Goal: Task Accomplishment & Management: Use online tool/utility

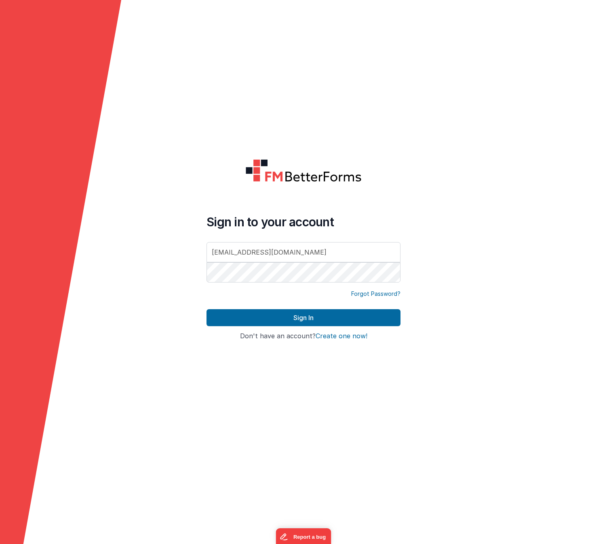
type input "dev@digitalmaker.us"
click at [290, 313] on button "Sign In" at bounding box center [303, 317] width 194 height 17
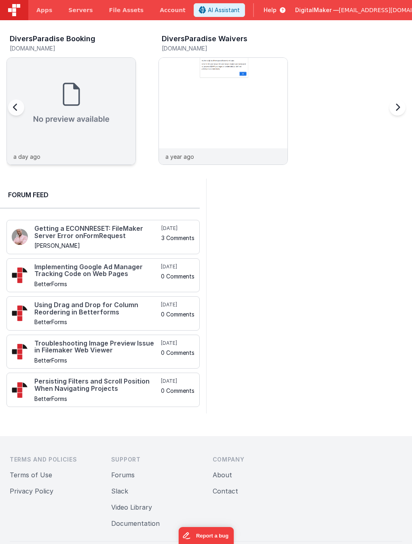
click at [121, 117] on img at bounding box center [71, 103] width 128 height 90
click at [220, 119] on img at bounding box center [223, 122] width 128 height 128
click at [116, 144] on img at bounding box center [71, 103] width 128 height 90
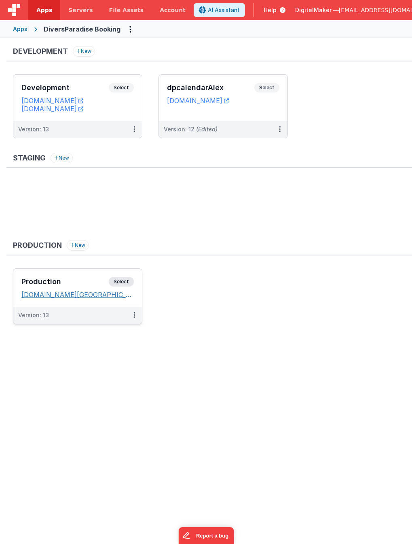
click at [97, 294] on link "bookings.diversparadise.miami" at bounding box center [77, 294] width 112 height 8
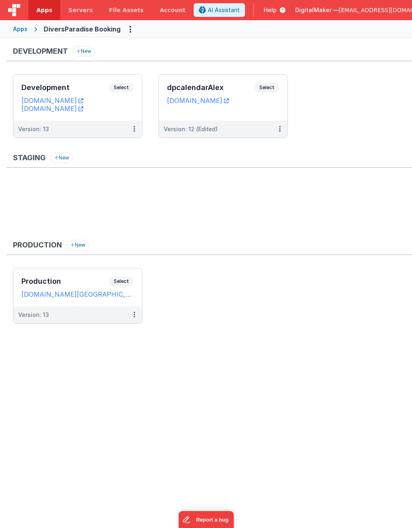
click at [225, 320] on ul "Production Select URLs bookings.diversparadise.miami Version: 13" at bounding box center [212, 300] width 399 height 64
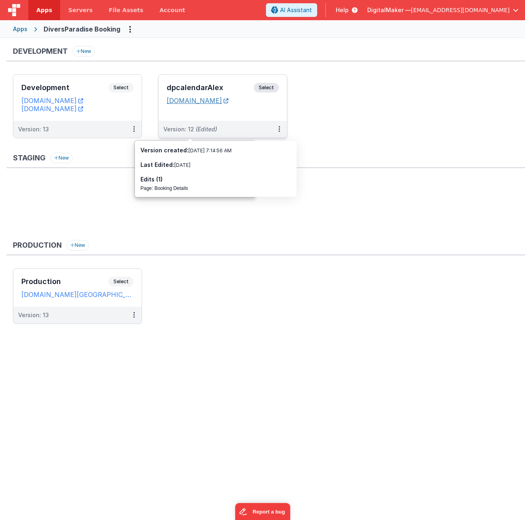
click at [229, 102] on link "dpcalendaralex.fmbetterforms.com" at bounding box center [198, 101] width 62 height 8
click at [273, 88] on span "Select" at bounding box center [266, 88] width 25 height 10
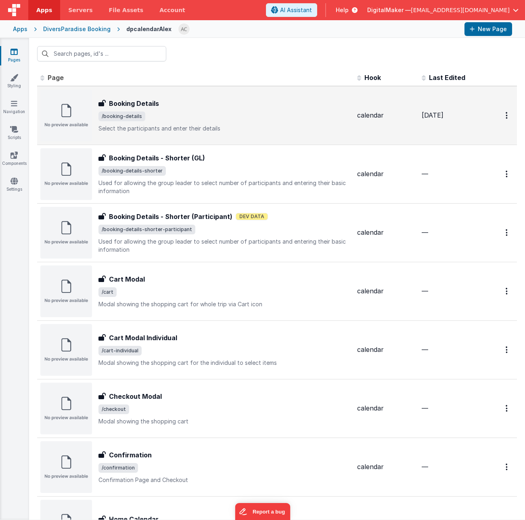
click at [258, 114] on span "/booking-details" at bounding box center [225, 116] width 252 height 10
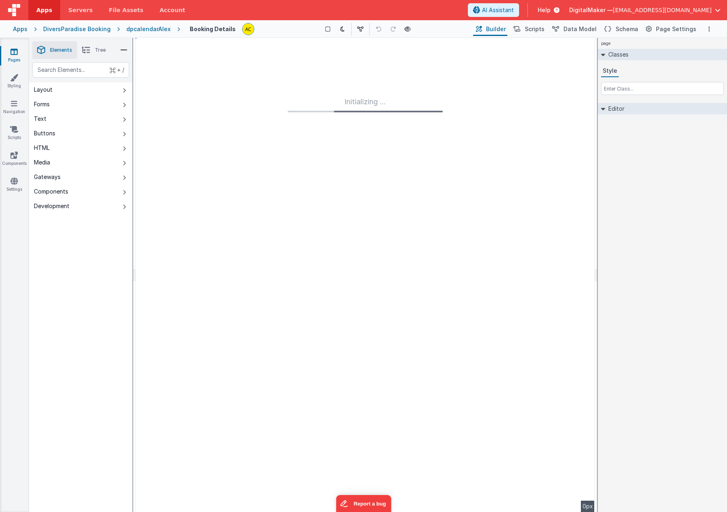
click at [12, 52] on icon at bounding box center [14, 52] width 7 height 8
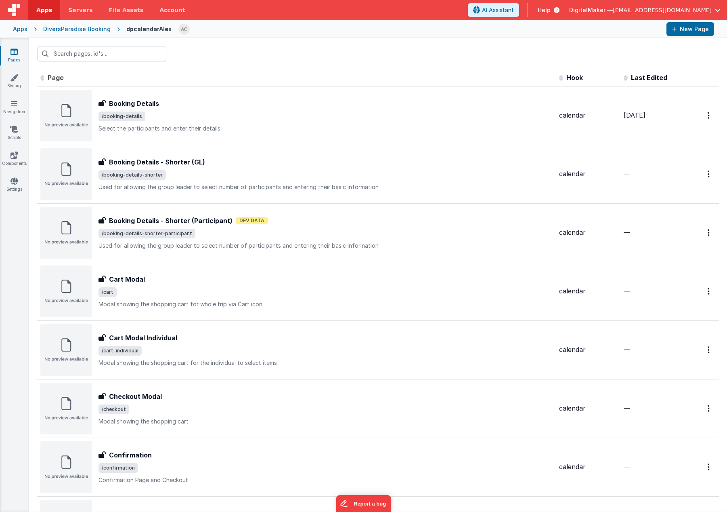
click at [18, 29] on div "Apps" at bounding box center [20, 29] width 15 height 8
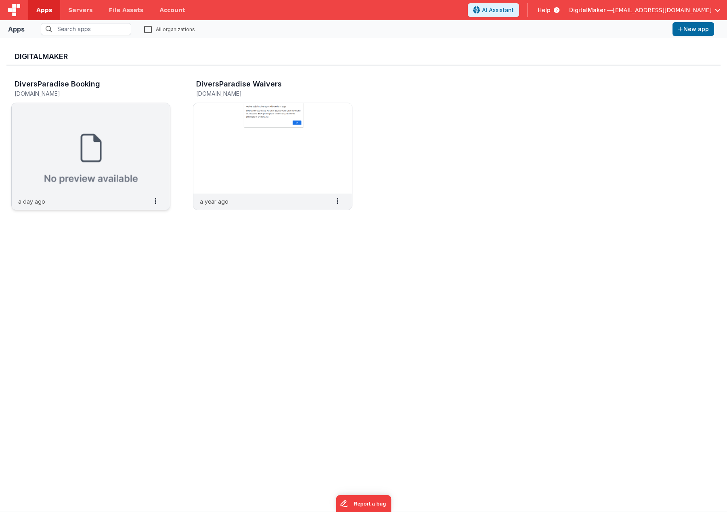
click at [125, 168] on img at bounding box center [91, 148] width 158 height 90
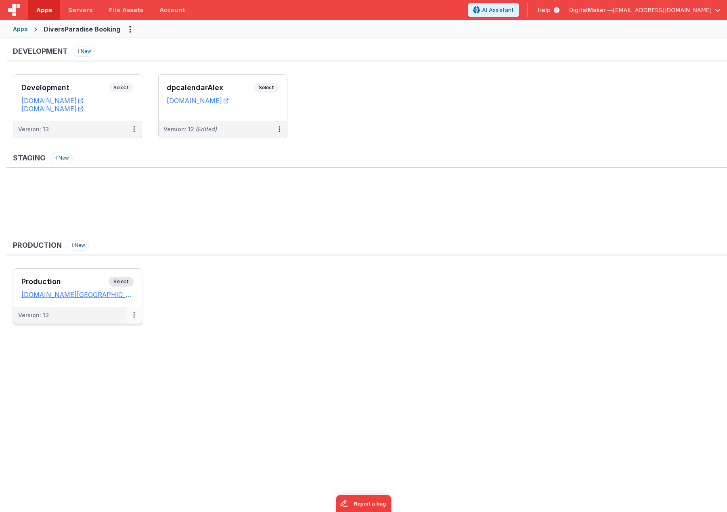
click at [134, 315] on icon at bounding box center [134, 315] width 2 height 0
click at [122, 332] on link "Edit" at bounding box center [106, 333] width 71 height 15
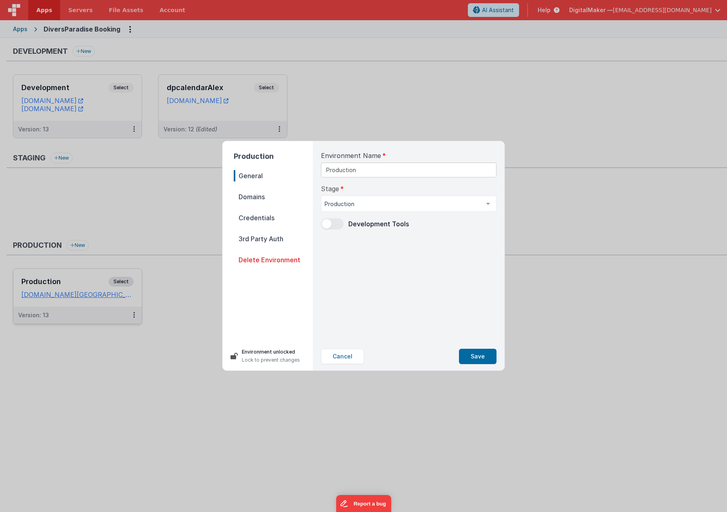
click at [266, 199] on span "Domains" at bounding box center [273, 196] width 79 height 11
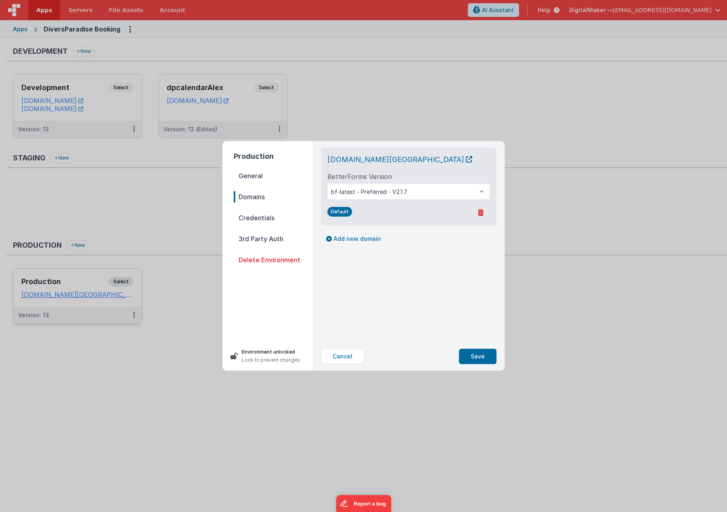
click at [270, 214] on span "Credentials" at bounding box center [273, 217] width 79 height 11
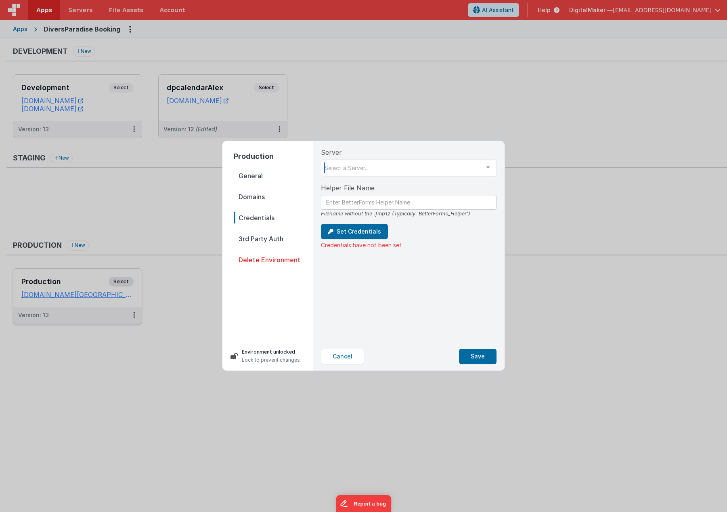
click at [389, 169] on div "Select a Server..." at bounding box center [409, 167] width 176 height 17
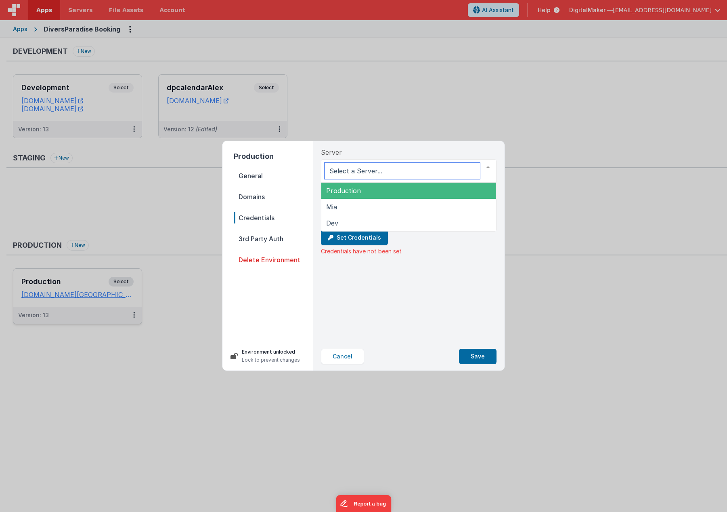
click at [355, 196] on span "Production" at bounding box center [408, 191] width 175 height 16
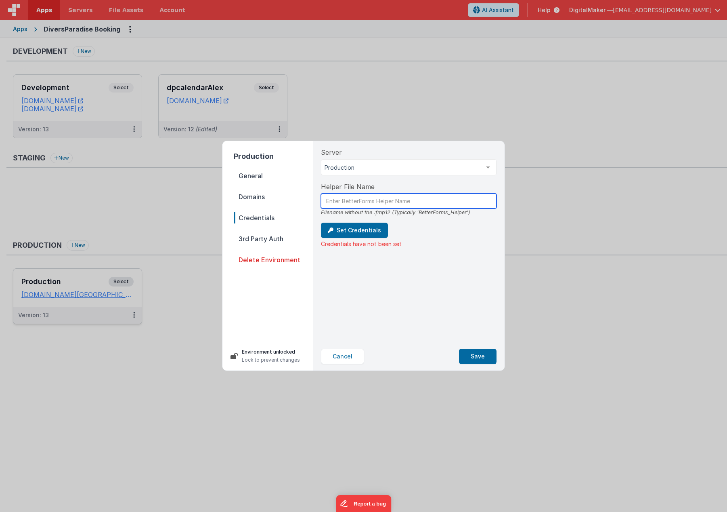
click at [360, 200] on input "text" at bounding box center [409, 200] width 176 height 15
click at [353, 357] on button "Cancel" at bounding box center [342, 356] width 43 height 15
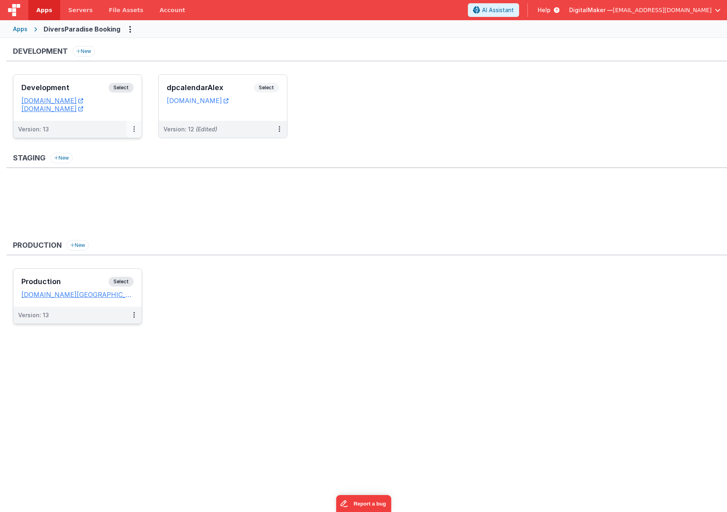
click at [135, 129] on button at bounding box center [133, 129] width 15 height 17
click at [120, 148] on link "Edit" at bounding box center [106, 147] width 71 height 15
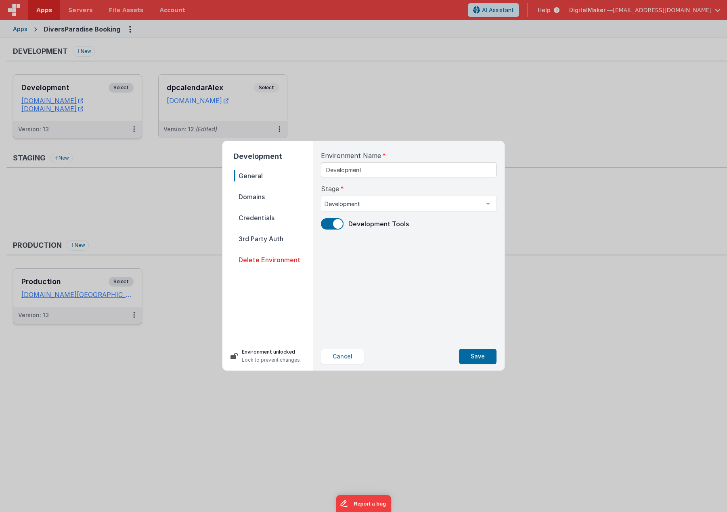
click at [265, 195] on span "Domains" at bounding box center [273, 196] width 79 height 11
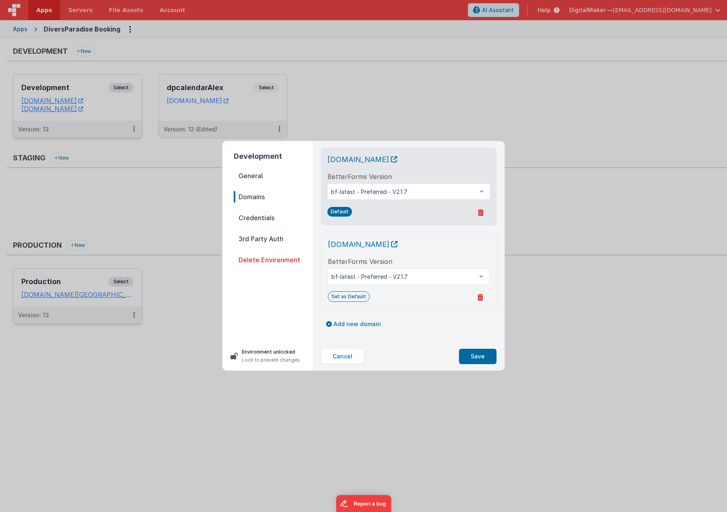
click at [264, 213] on span "Credentials" at bounding box center [273, 217] width 79 height 11
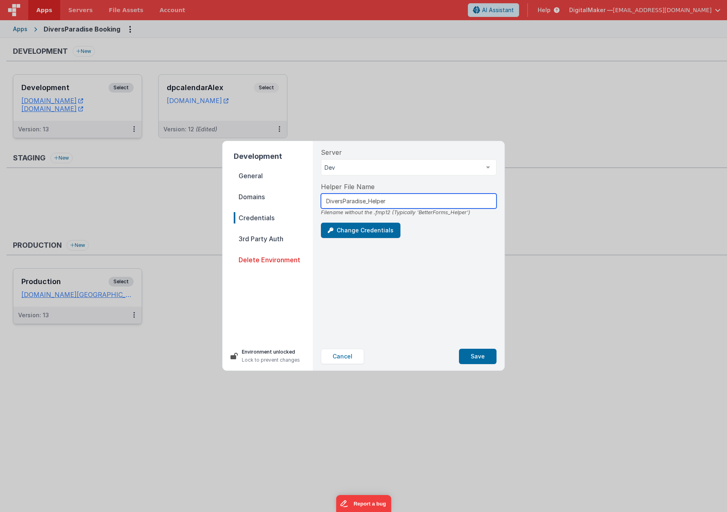
drag, startPoint x: 408, startPoint y: 203, endPoint x: 329, endPoint y: 200, distance: 79.2
click at [329, 200] on input "DiversParadise_Helper" at bounding box center [409, 200] width 176 height 15
click at [355, 229] on button "Change Credentials" at bounding box center [361, 230] width 80 height 15
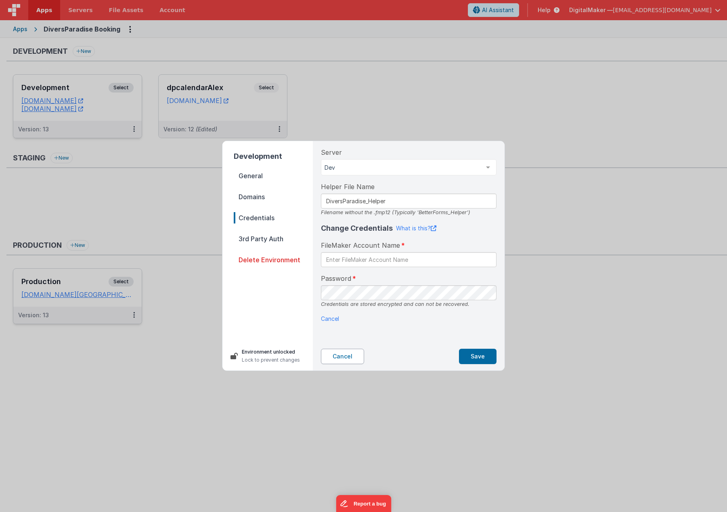
click at [336, 352] on button "Cancel" at bounding box center [342, 356] width 43 height 15
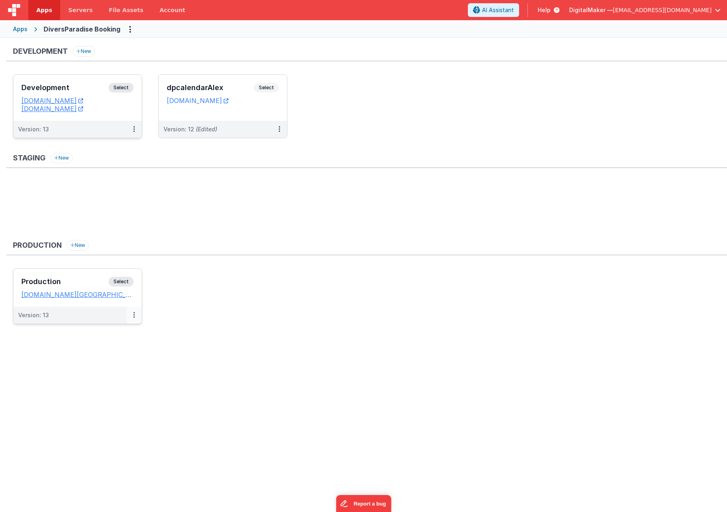
click at [134, 315] on icon at bounding box center [134, 315] width 2 height 0
click at [118, 330] on link "Edit" at bounding box center [106, 333] width 71 height 15
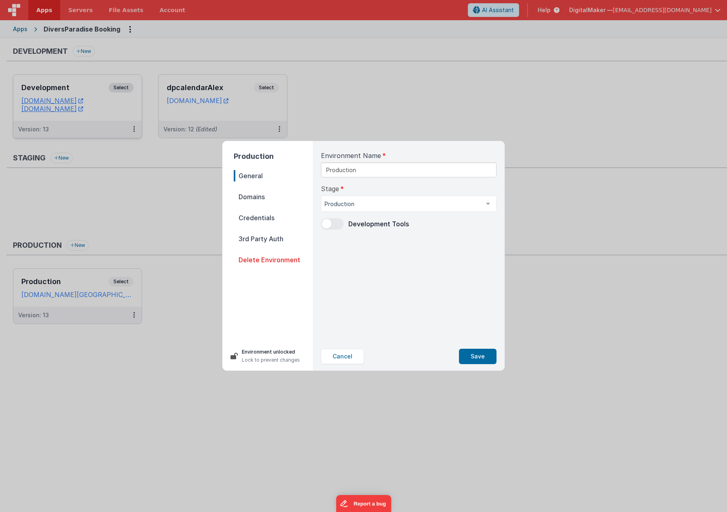
click at [269, 214] on span "Credentials" at bounding box center [273, 217] width 79 height 11
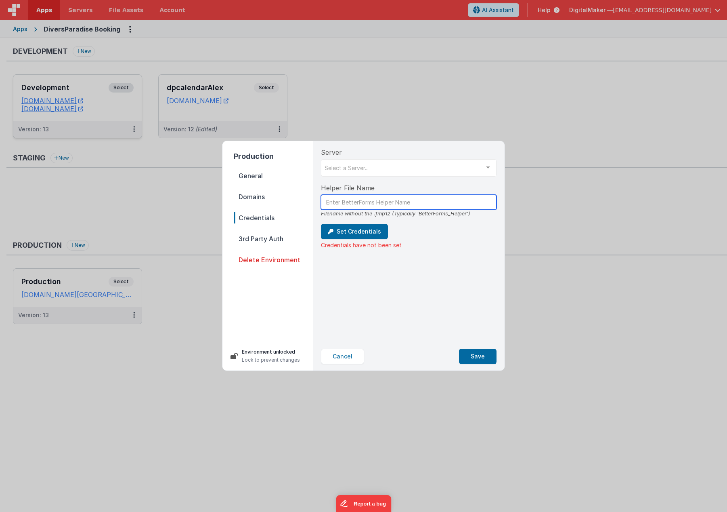
click at [350, 202] on input "text" at bounding box center [409, 202] width 176 height 15
paste input "DiversParadise_Helper"
type input "DiversParadise_Helper"
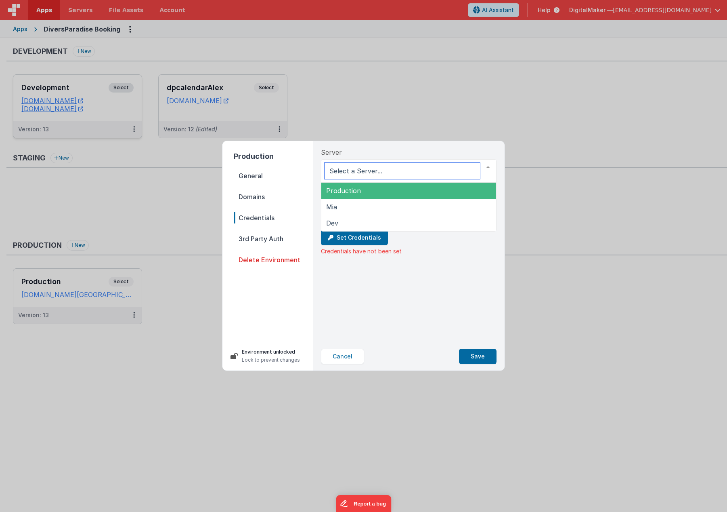
click at [345, 191] on span "Production" at bounding box center [343, 191] width 35 height 8
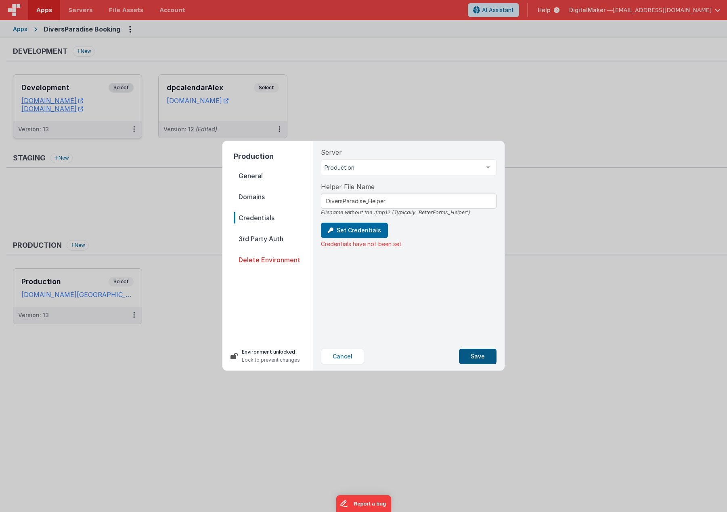
click at [474, 355] on button "Save" at bounding box center [478, 356] width 38 height 15
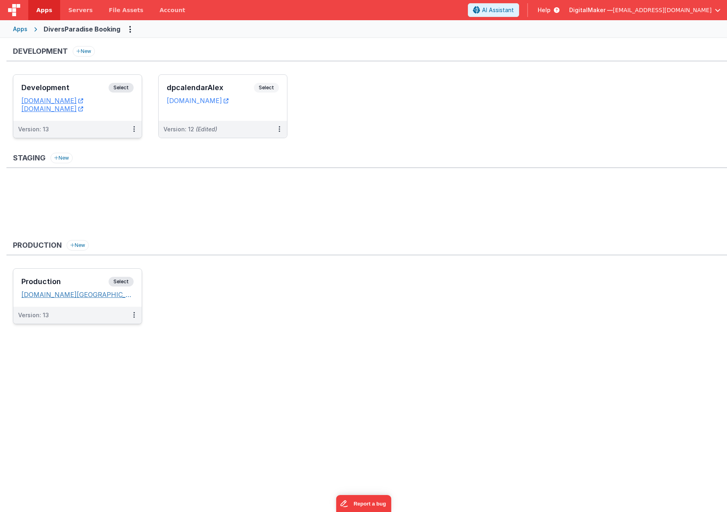
click at [53, 296] on link "bookings.diversparadise.miami" at bounding box center [77, 294] width 112 height 8
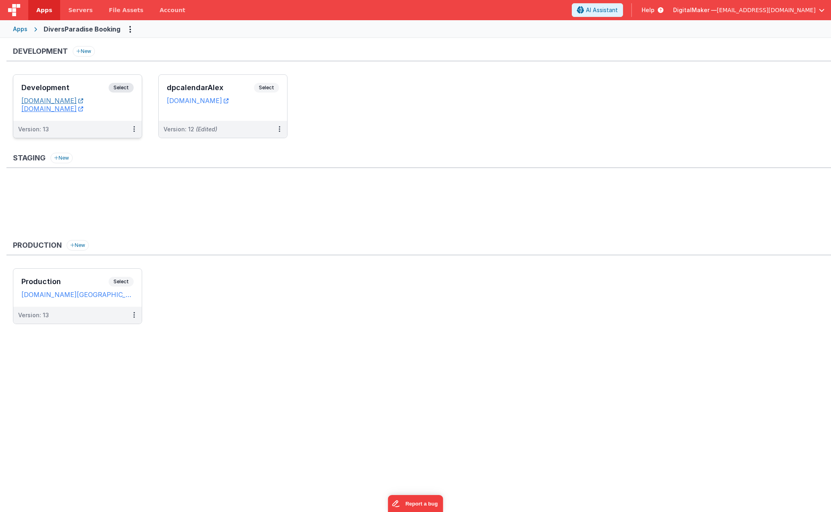
click at [83, 102] on link "dpcalendar.fmbetterforms.com" at bounding box center [52, 101] width 62 height 8
click at [124, 87] on span "Select" at bounding box center [121, 88] width 25 height 10
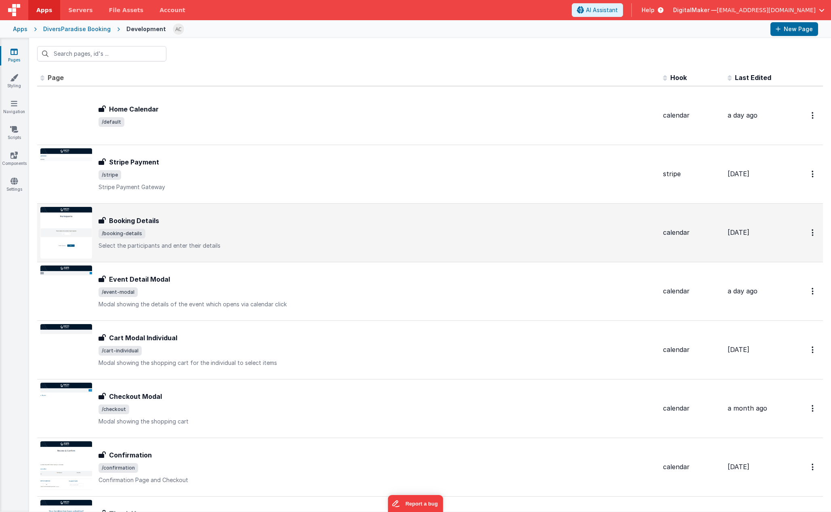
click at [186, 223] on div "Booking Details" at bounding box center [378, 221] width 558 height 10
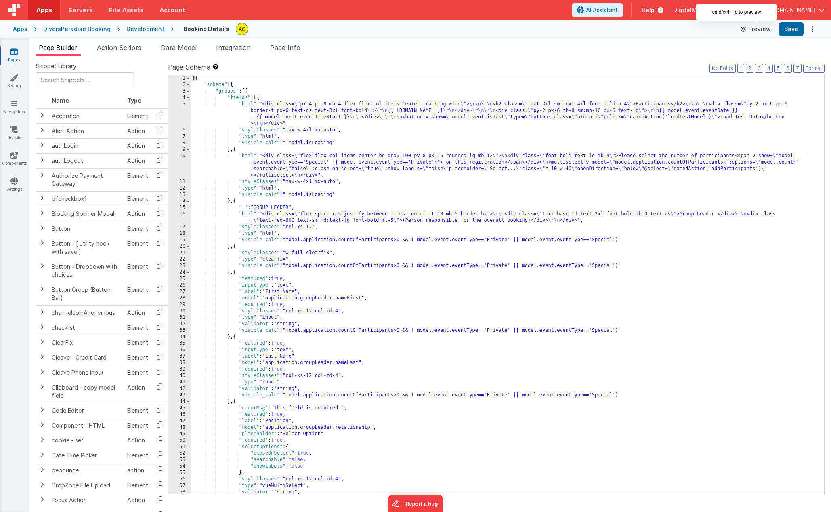
click at [606, 31] on button "Preview" at bounding box center [755, 29] width 40 height 13
click at [128, 27] on div "Development" at bounding box center [145, 29] width 38 height 8
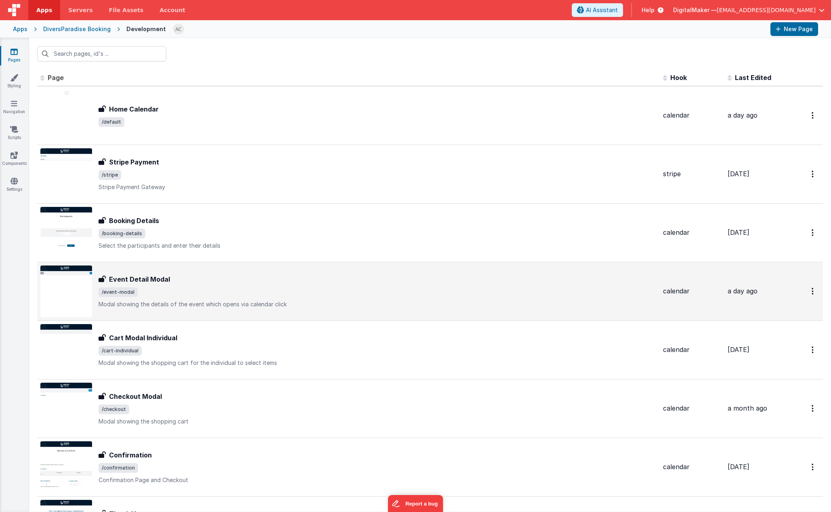
click at [182, 282] on div "Event Detail Modal" at bounding box center [378, 279] width 558 height 10
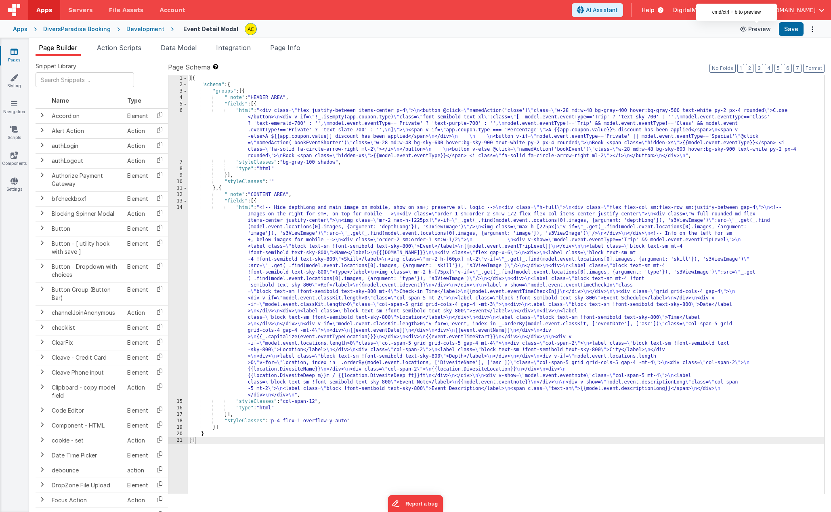
click at [606, 34] on button "Preview" at bounding box center [755, 29] width 40 height 13
click at [173, 46] on span "Data Model" at bounding box center [179, 48] width 36 height 8
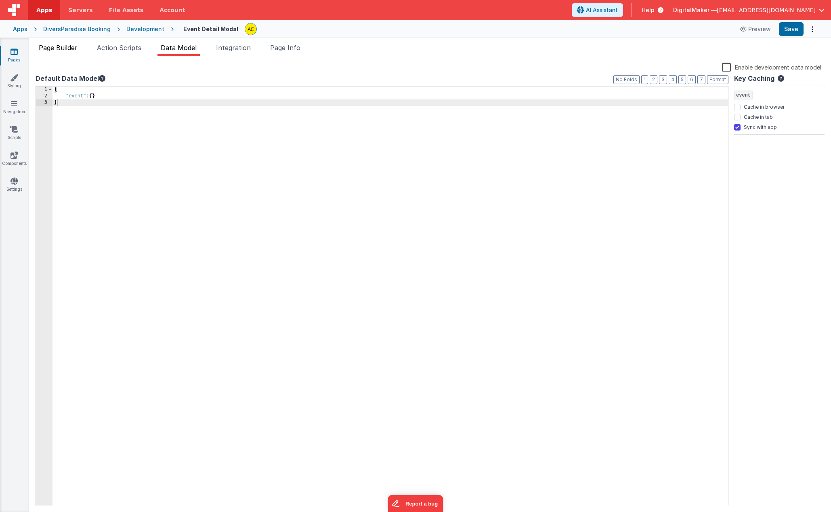
click at [70, 48] on span "Page Builder" at bounding box center [58, 48] width 39 height 8
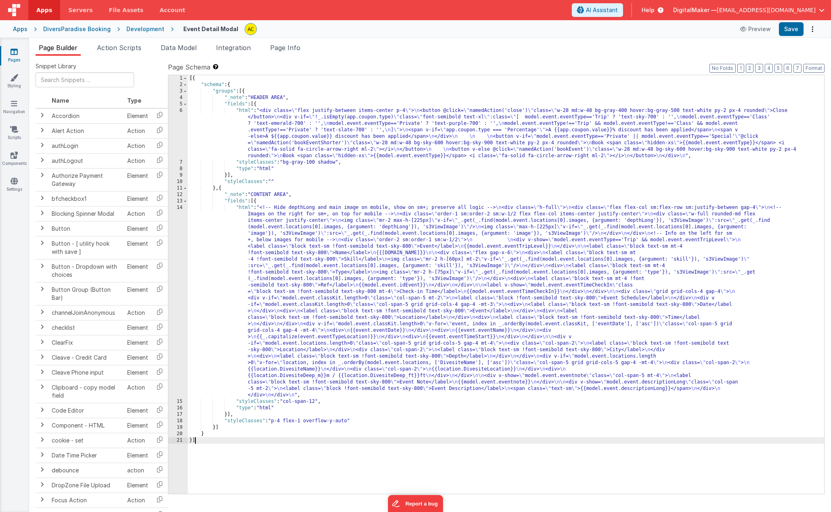
click at [180, 201] on div "13" at bounding box center [177, 201] width 19 height 6
click at [185, 201] on span at bounding box center [185, 201] width 4 height 6
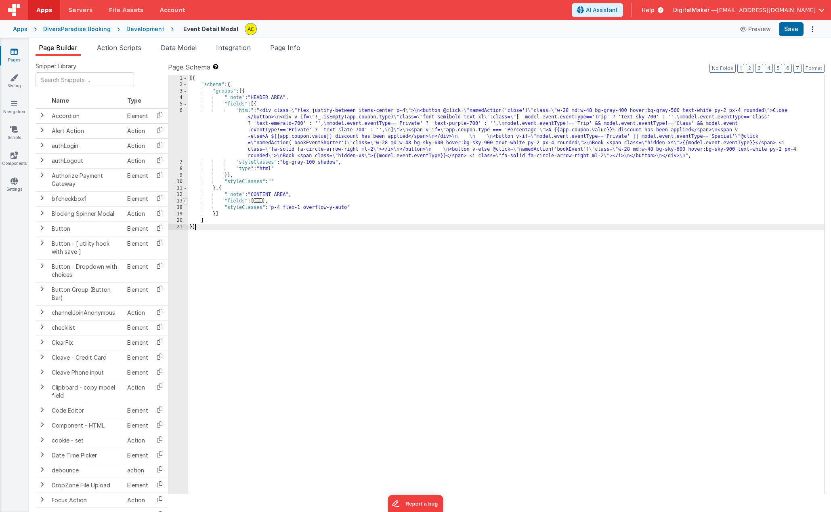
click at [185, 201] on span at bounding box center [185, 201] width 4 height 6
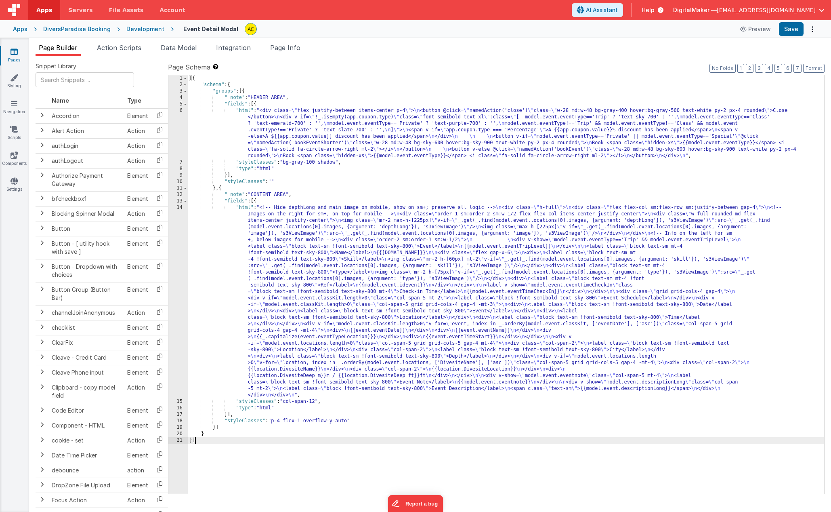
click at [138, 28] on div "Development" at bounding box center [145, 29] width 38 height 8
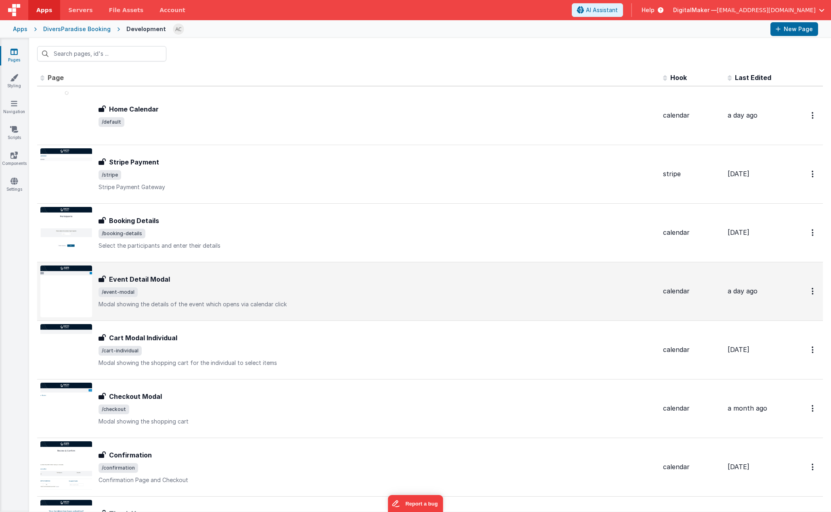
click at [214, 277] on div "Event Detail Modal" at bounding box center [378, 279] width 558 height 10
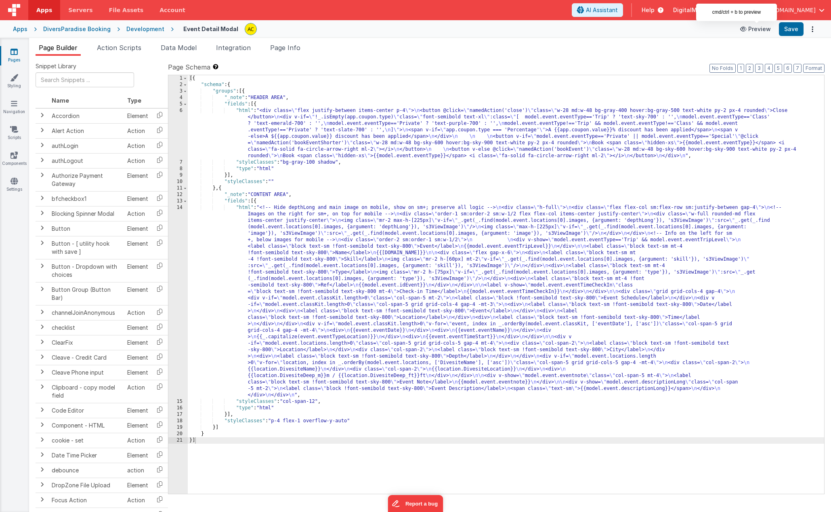
click at [606, 30] on button "Preview" at bounding box center [755, 29] width 40 height 13
click at [181, 201] on div "13" at bounding box center [177, 201] width 19 height 6
click at [184, 200] on span at bounding box center [185, 201] width 4 height 6
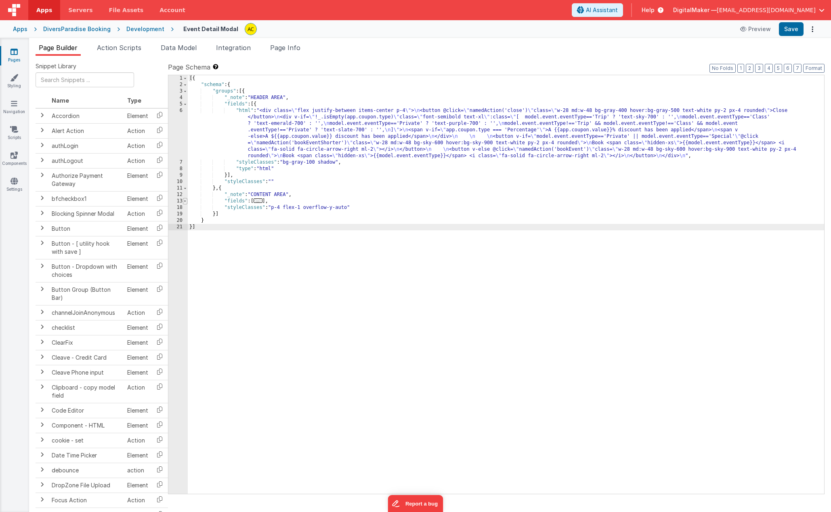
click at [186, 200] on span at bounding box center [185, 201] width 4 height 6
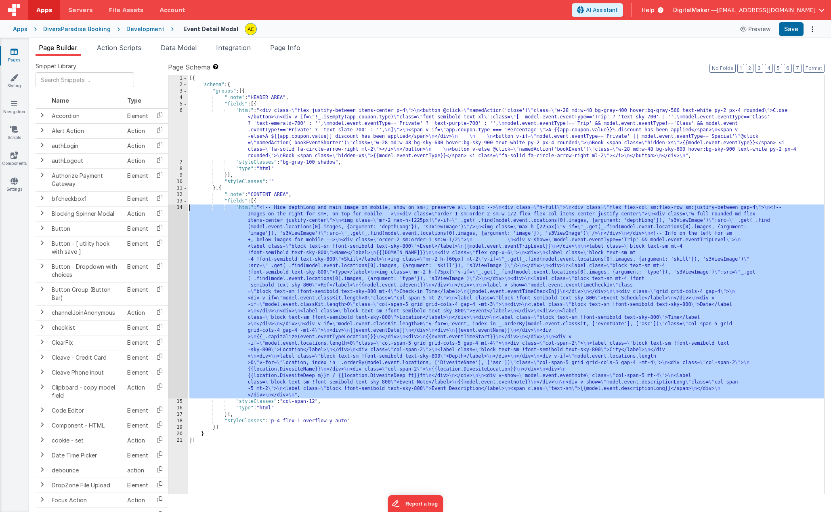
click at [181, 206] on div "14" at bounding box center [177, 301] width 19 height 194
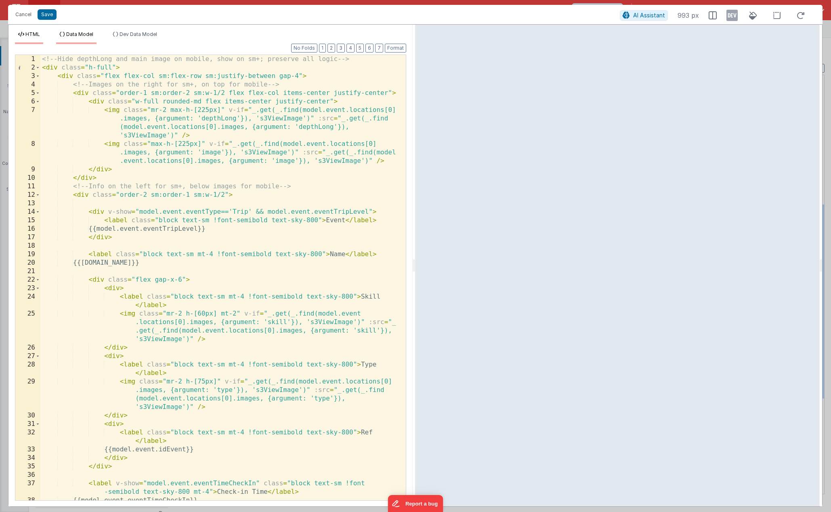
click at [80, 37] on span "Data Model" at bounding box center [79, 34] width 27 height 6
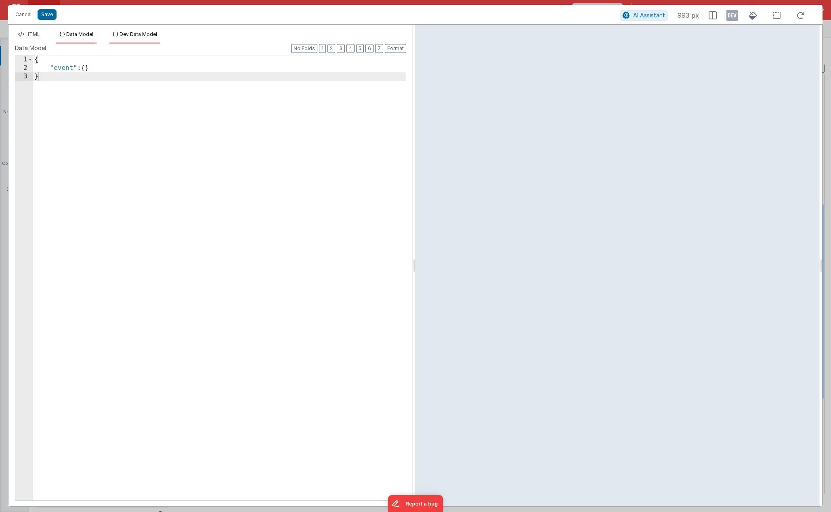
click at [123, 33] on span "Dev Data Model" at bounding box center [139, 34] width 38 height 6
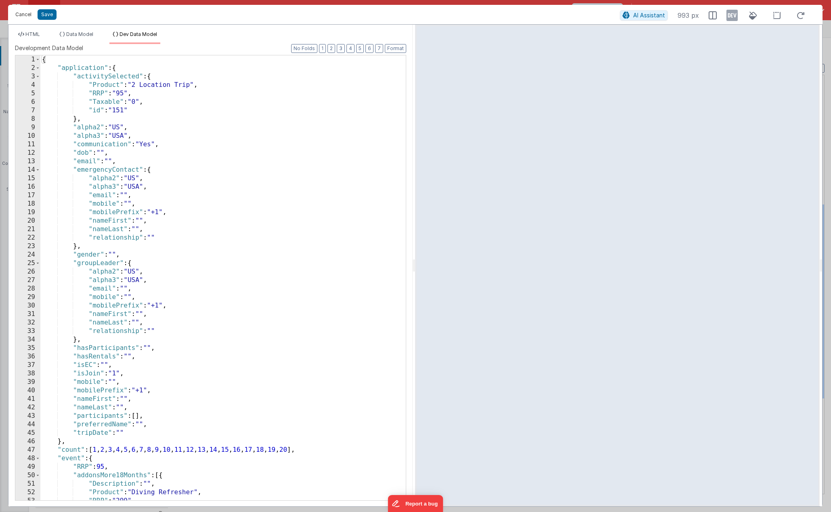
click at [21, 13] on button "Cancel" at bounding box center [23, 14] width 24 height 11
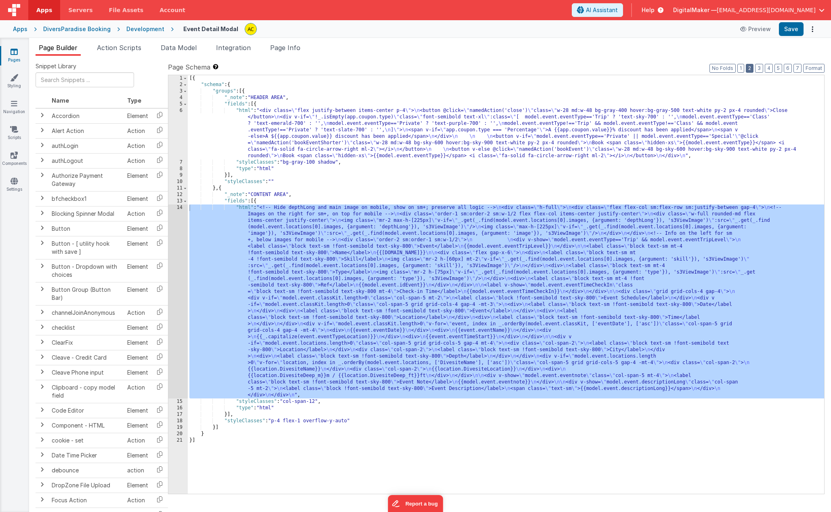
click at [606, 67] on button "2" at bounding box center [750, 68] width 8 height 9
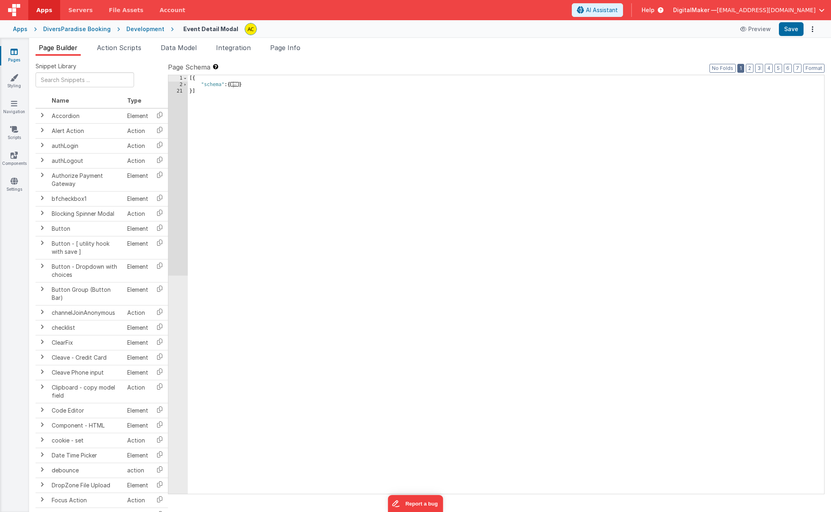
click at [606, 68] on button "1" at bounding box center [740, 68] width 7 height 9
click at [606, 67] on button "No Folds" at bounding box center [723, 68] width 26 height 9
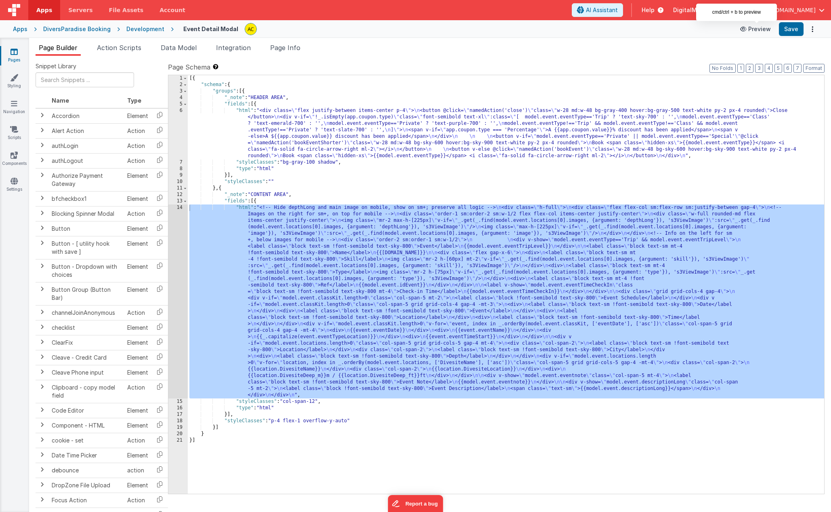
click at [606, 27] on button "Preview" at bounding box center [755, 29] width 40 height 13
click at [287, 48] on span "Page Info" at bounding box center [285, 48] width 30 height 8
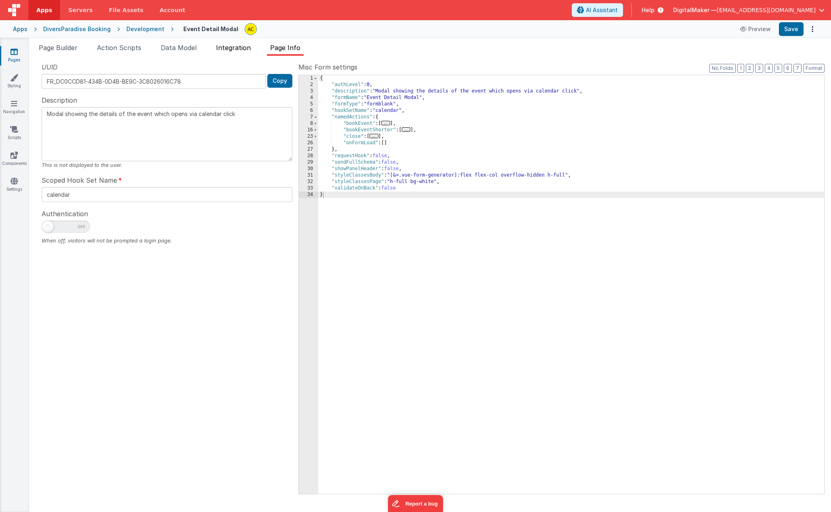
click at [250, 46] on span "Integration" at bounding box center [233, 48] width 35 height 8
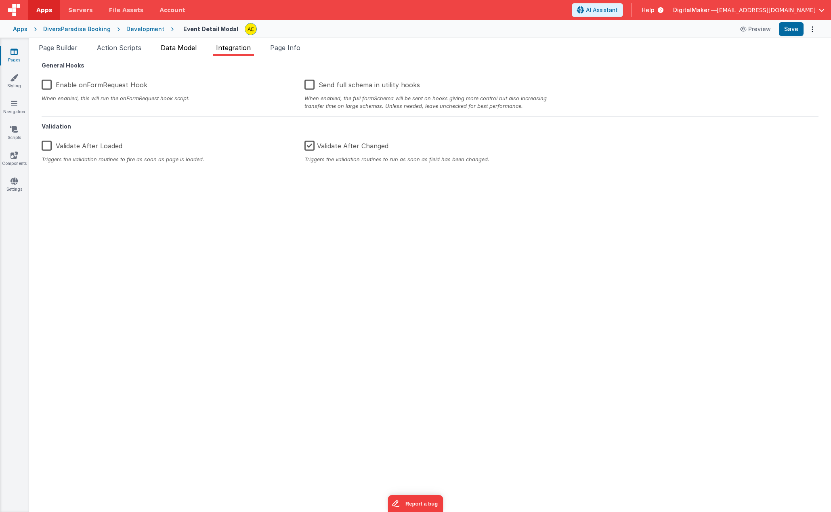
click at [185, 49] on span "Data Model" at bounding box center [179, 48] width 36 height 8
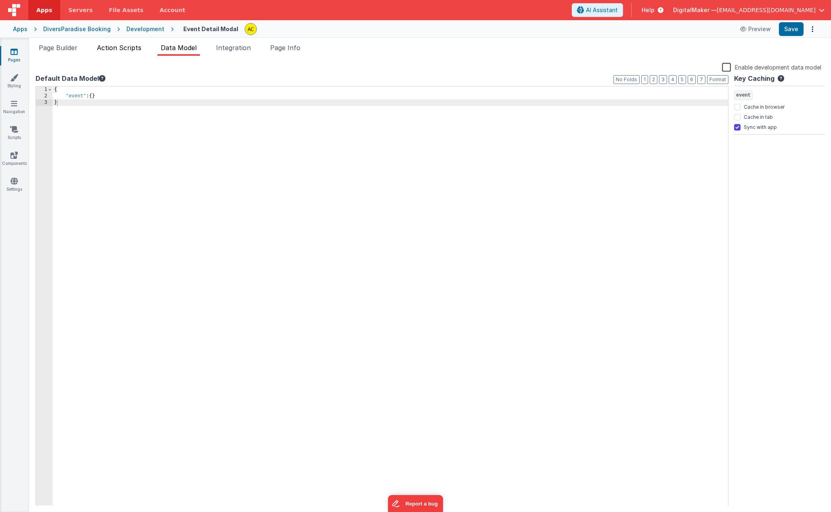
click at [133, 50] on span "Action Scripts" at bounding box center [119, 48] width 44 height 8
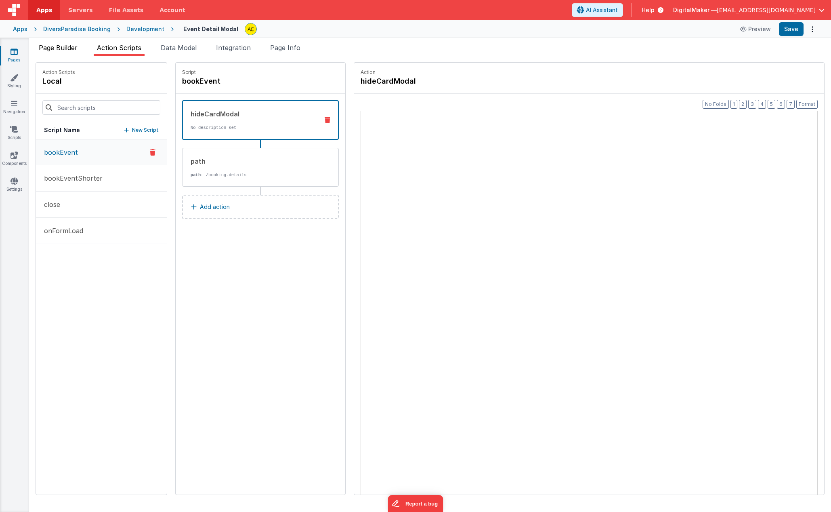
click at [66, 47] on span "Page Builder" at bounding box center [58, 48] width 39 height 8
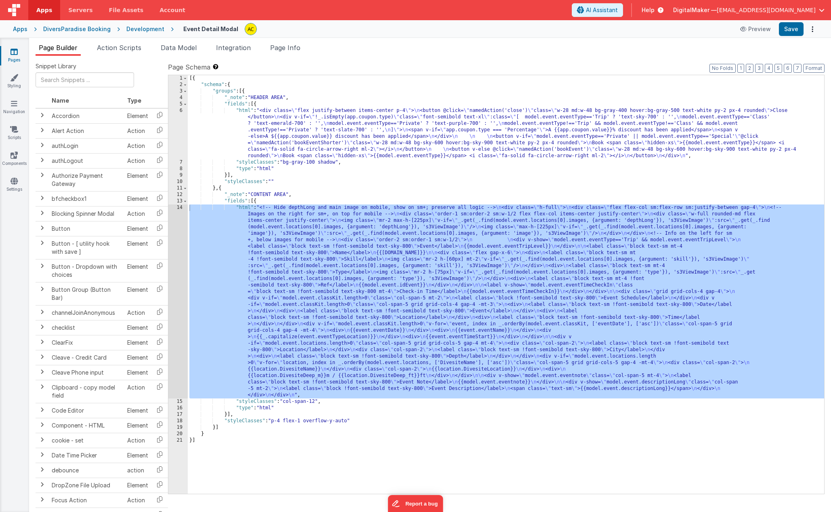
click at [12, 53] on icon at bounding box center [14, 52] width 7 height 8
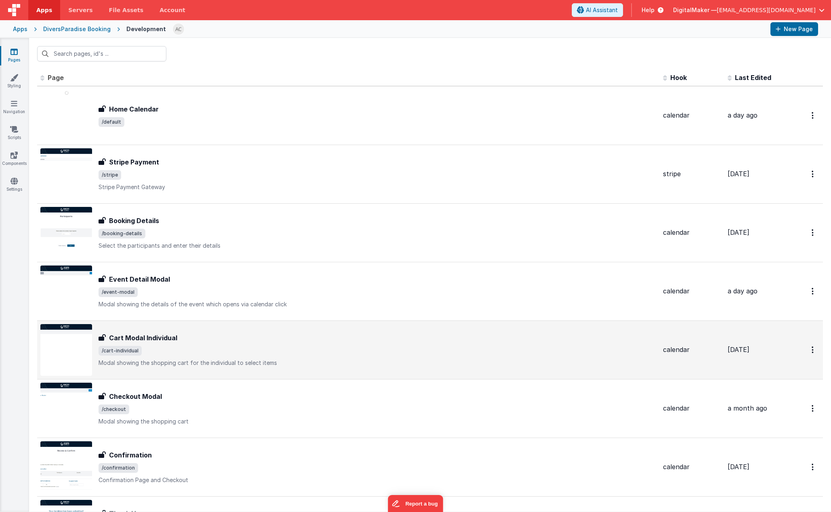
click at [219, 336] on div "Cart Modal Individual" at bounding box center [378, 338] width 558 height 10
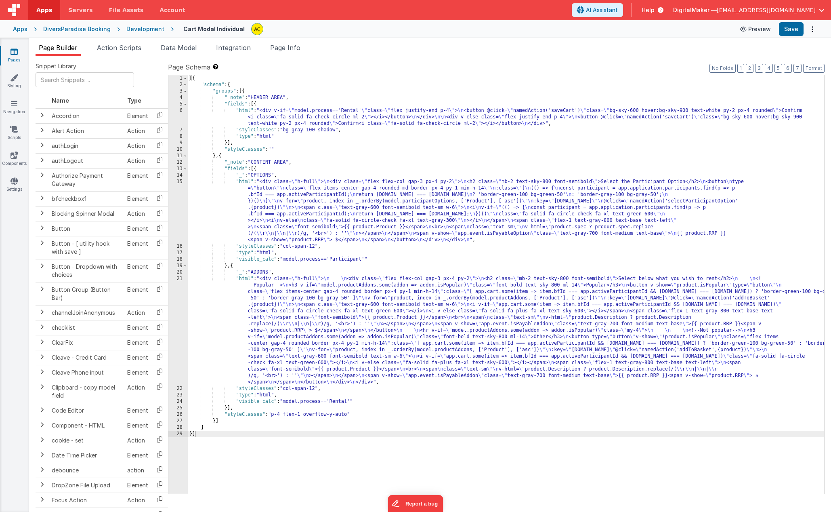
drag, startPoint x: 748, startPoint y: 22, endPoint x: 765, endPoint y: 30, distance: 18.8
click at [606, 22] on div "Apps DiversParadise Booking Development Cart Modal Individual Preview Save" at bounding box center [415, 29] width 831 height 18
click at [606, 31] on button "Preview" at bounding box center [755, 29] width 40 height 13
click at [149, 29] on div "Development" at bounding box center [145, 29] width 38 height 8
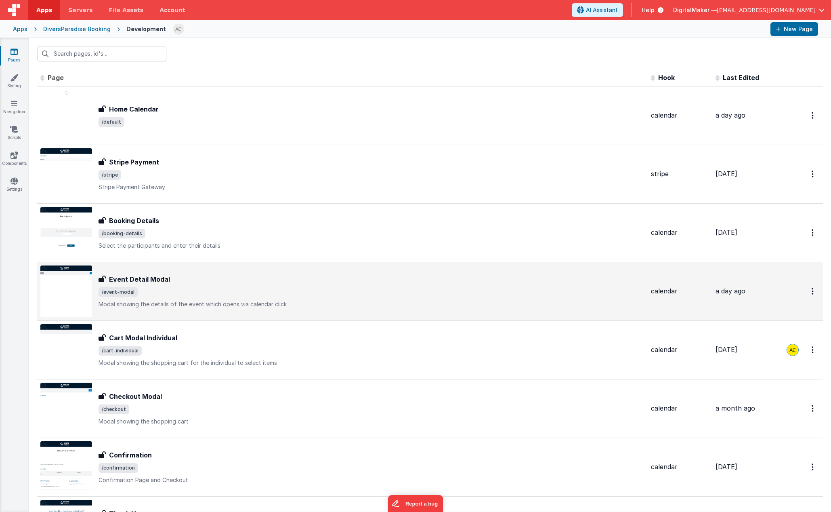
click at [193, 285] on div "Event Detail Modal Event Detail Modal /event-modal Modal showing the details of…" at bounding box center [372, 291] width 546 height 34
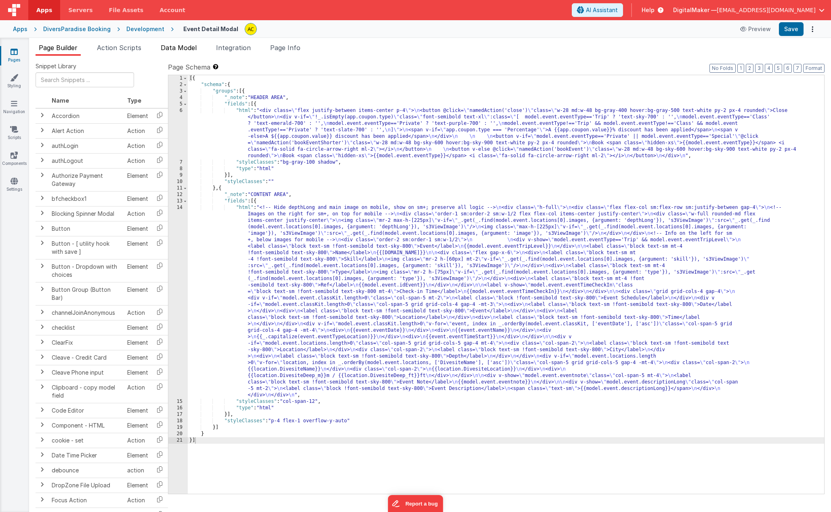
click at [195, 47] on span "Data Model" at bounding box center [179, 48] width 36 height 8
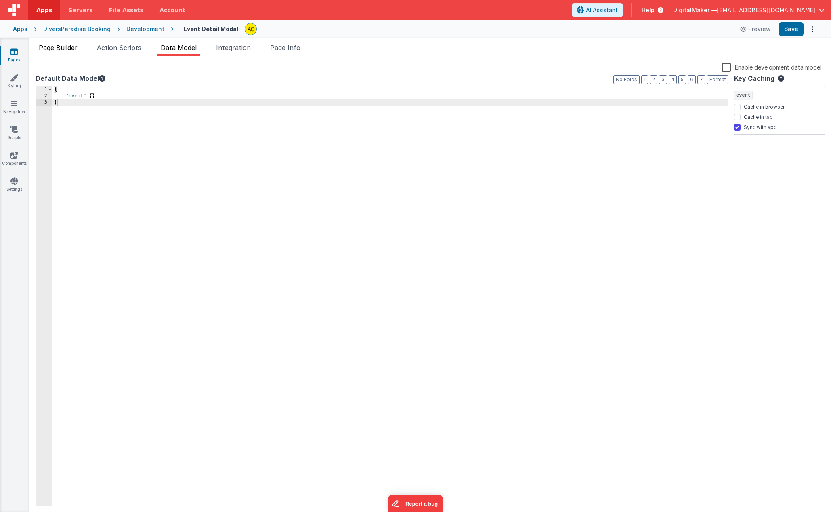
click at [68, 47] on span "Page Builder" at bounding box center [58, 48] width 39 height 8
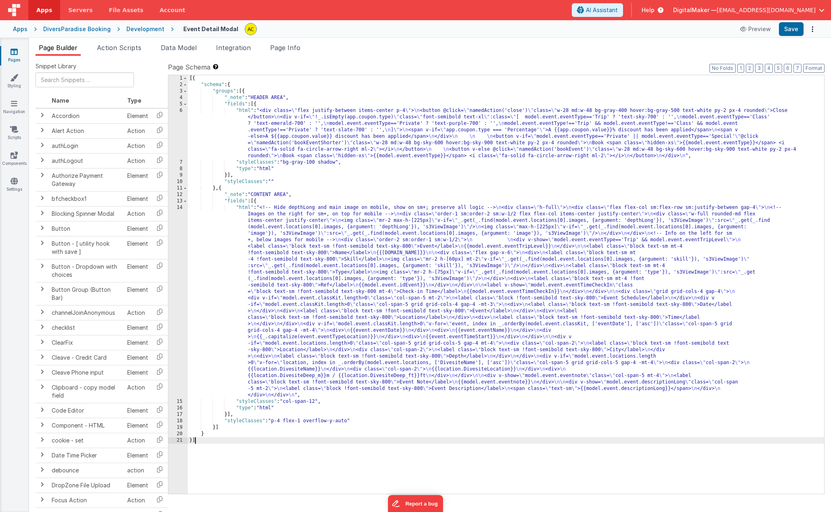
click at [179, 207] on div "14" at bounding box center [177, 301] width 19 height 194
click at [239, 208] on div "[{ "schema" : { "groups" : [{ "_note" : "HEADER AREA" , "fields" : [{ "html" : …" at bounding box center [506, 290] width 636 height 431
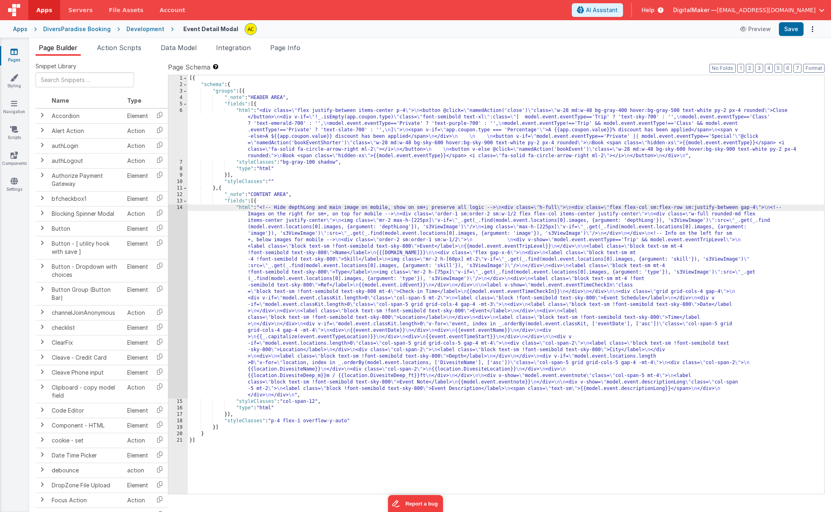
click at [180, 207] on div "14" at bounding box center [177, 301] width 19 height 194
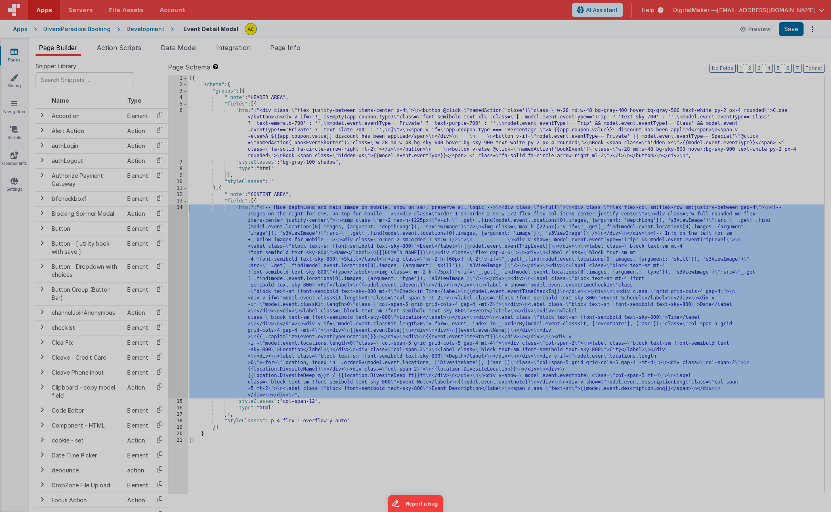
click at [180, 207] on div "<!-- Hide depthLong and main image on mobile, show on sm +; preserve all logic …" at bounding box center [220, 282] width 360 height 470
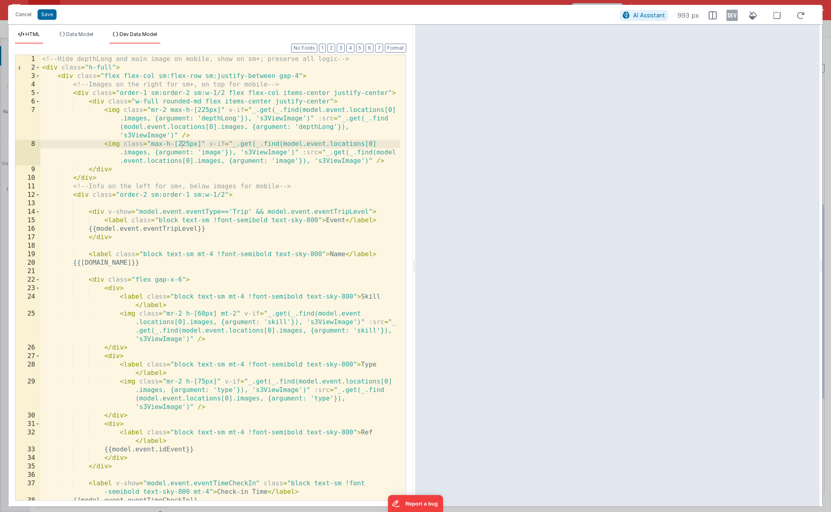
click at [146, 34] on span "Dev Data Model" at bounding box center [139, 34] width 38 height 6
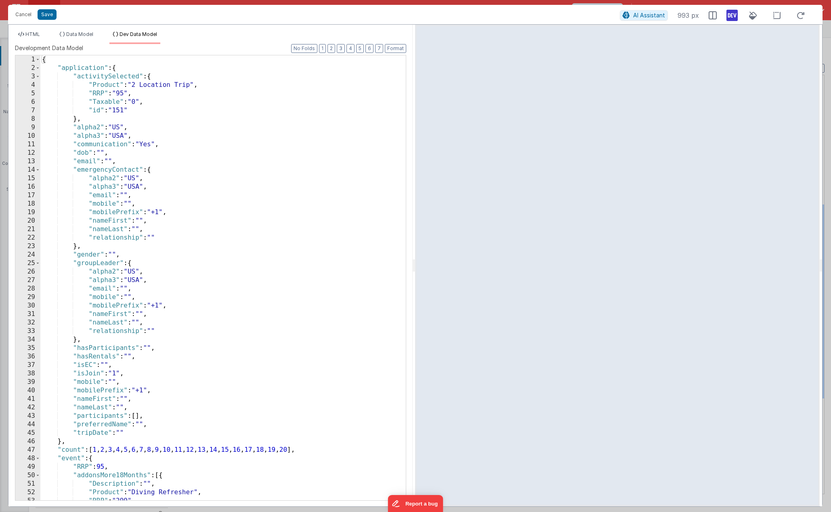
click at [606, 13] on icon at bounding box center [732, 15] width 11 height 13
click at [36, 32] on span "HTML" at bounding box center [32, 34] width 15 height 6
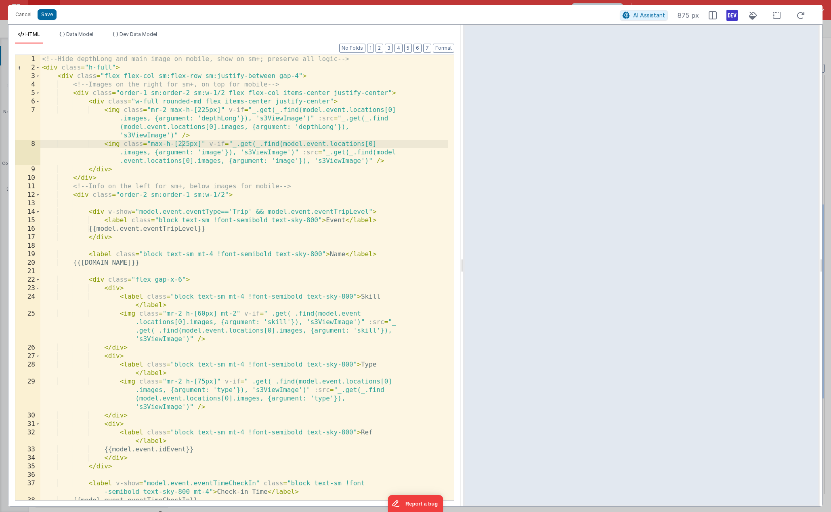
drag, startPoint x: 415, startPoint y: 265, endPoint x: 465, endPoint y: 262, distance: 50.2
click at [465, 262] on html "Cancel Save AI Assistant 875 px HTML Data Model Dev Data Model Format 7 6 5 4 3…" at bounding box center [415, 256] width 831 height 512
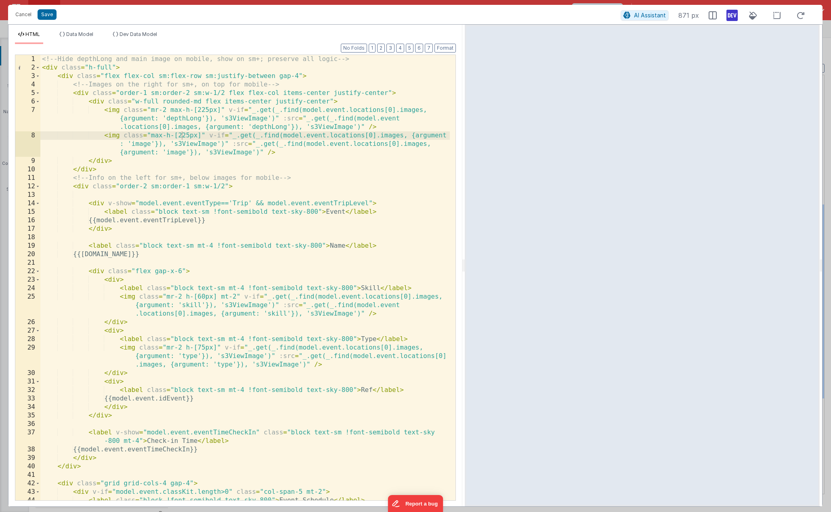
click at [277, 157] on div "<!-- Hide depthLong and main image on mobile, show on sm+; preserve all logic -…" at bounding box center [245, 286] width 410 height 462
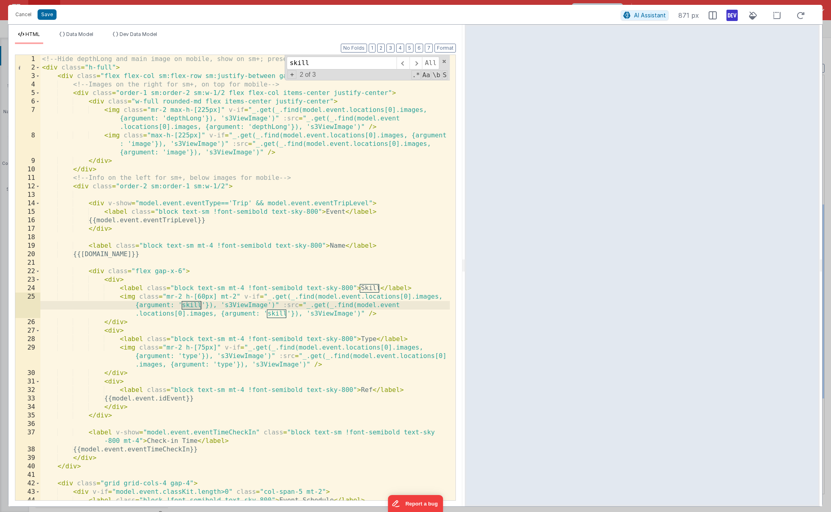
type input "skill"
click at [379, 287] on div "<!-- Hide depthLong and main image on mobile, show on sm+; preserve all logic -…" at bounding box center [245, 286] width 410 height 462
click at [348, 269] on div "<!-- Hide depthLong and main image on mobile, show on sm+; preserve all logic -…" at bounding box center [245, 286] width 410 height 462
click at [376, 338] on div "<!-- Hide depthLong and main image on mobile, show on sm+; preserve all logic -…" at bounding box center [245, 286] width 410 height 462
click at [372, 393] on div "<!-- Hide depthLong and main image on mobile, show on sm+; preserve all logic -…" at bounding box center [245, 286] width 410 height 462
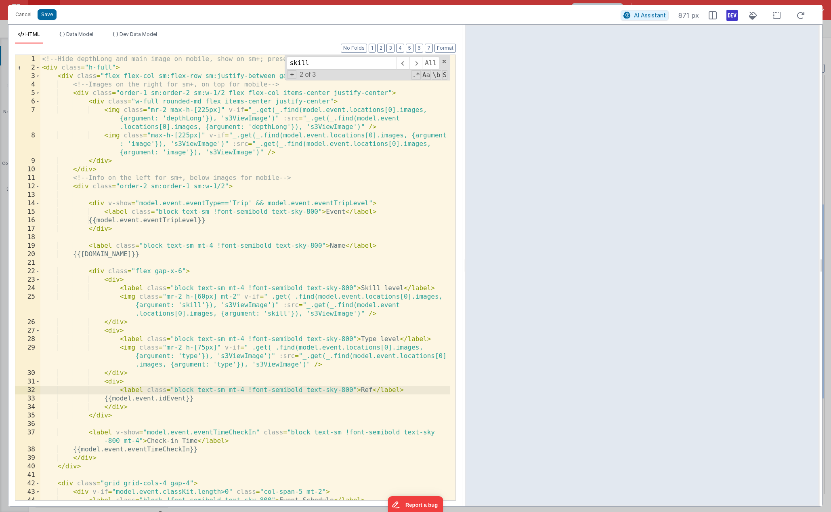
click at [387, 288] on div "<!-- Hide depthLong and main image on mobile, show on sm+; preserve all logic -…" at bounding box center [245, 286] width 410 height 462
click at [360, 340] on div "<!-- Hide depthLong and main image on mobile, show on sm+; preserve all logic -…" at bounding box center [245, 286] width 410 height 462
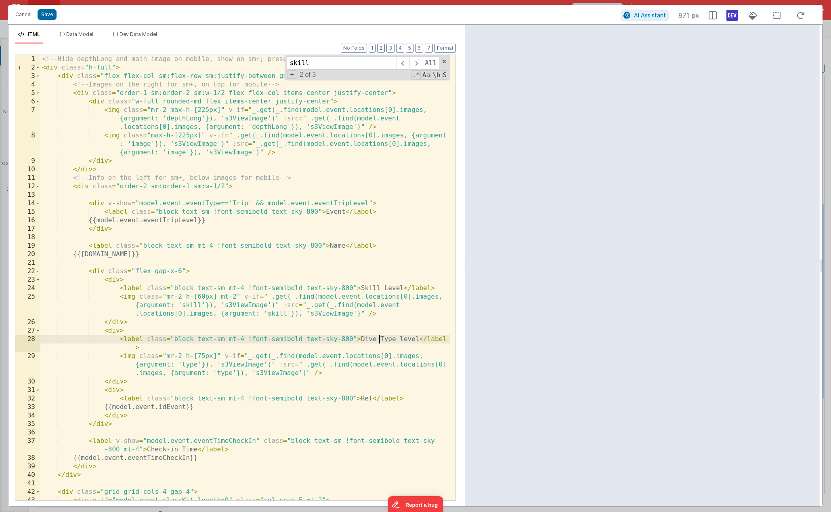
click at [411, 338] on div "<!-- Hide depthLong and main image on mobile, show on sm+; preserve all logic -…" at bounding box center [245, 286] width 410 height 462
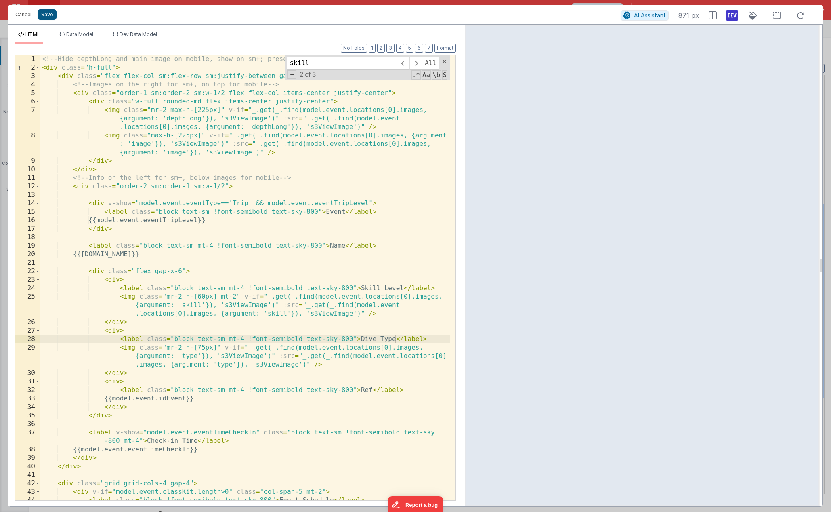
click at [47, 15] on button "Save" at bounding box center [47, 14] width 19 height 11
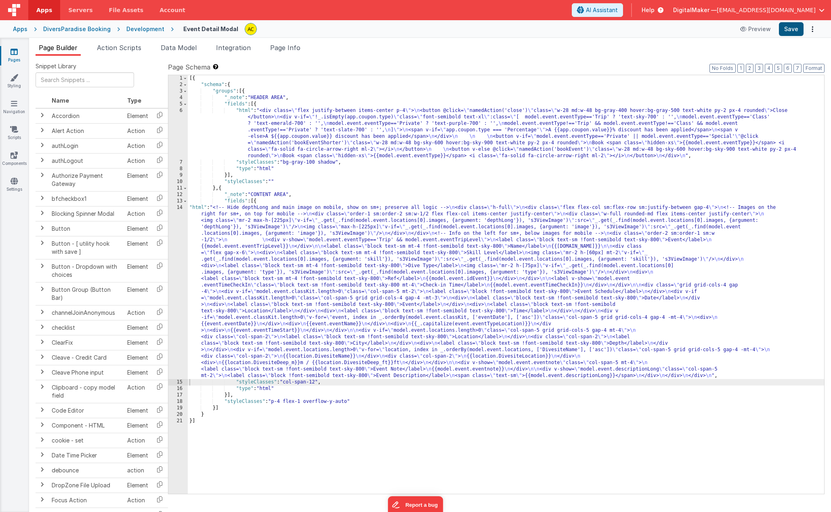
click at [606, 30] on button "Save" at bounding box center [791, 29] width 25 height 14
click at [179, 208] on div "14" at bounding box center [177, 291] width 19 height 174
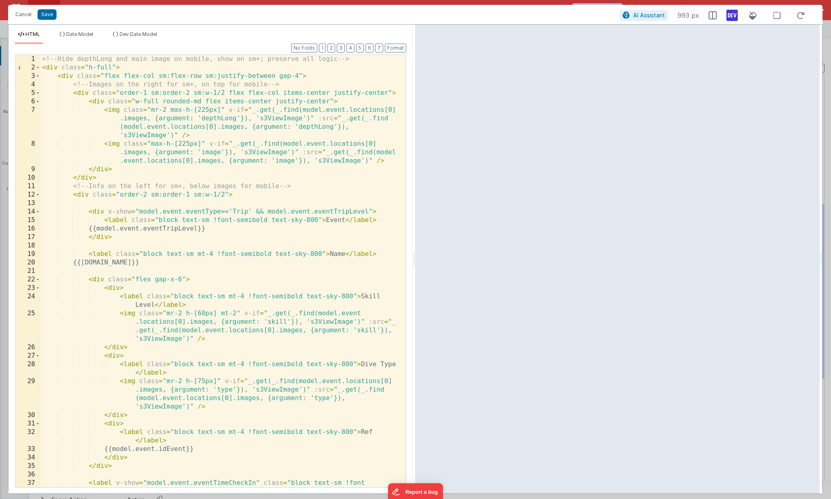
click at [279, 305] on div "<!-- Hide depthLong and main image on mobile, show on sm+; preserve all logic -…" at bounding box center [220, 284] width 360 height 458
click at [285, 326] on div "<!-- Hide depthLong and main image on mobile, show on sm+; preserve all logic -…" at bounding box center [220, 284] width 360 height 458
click at [141, 35] on span "Dev Data Model" at bounding box center [139, 34] width 38 height 6
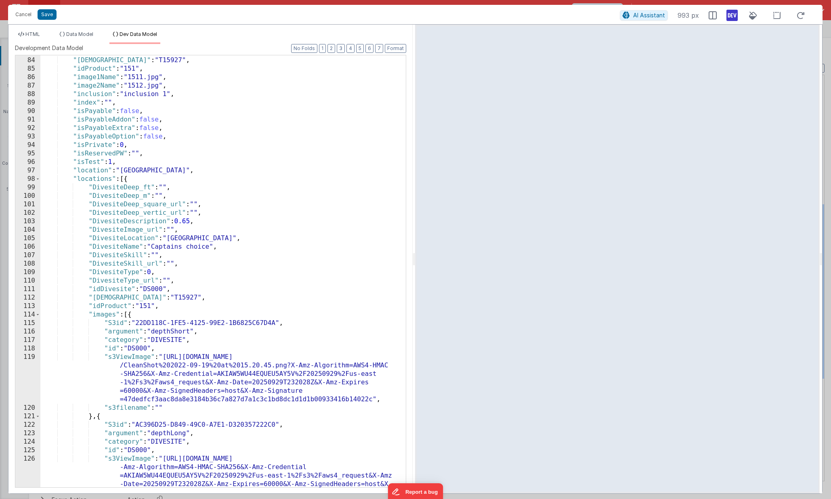
scroll to position [790, 0]
